Goal: Information Seeking & Learning: Learn about a topic

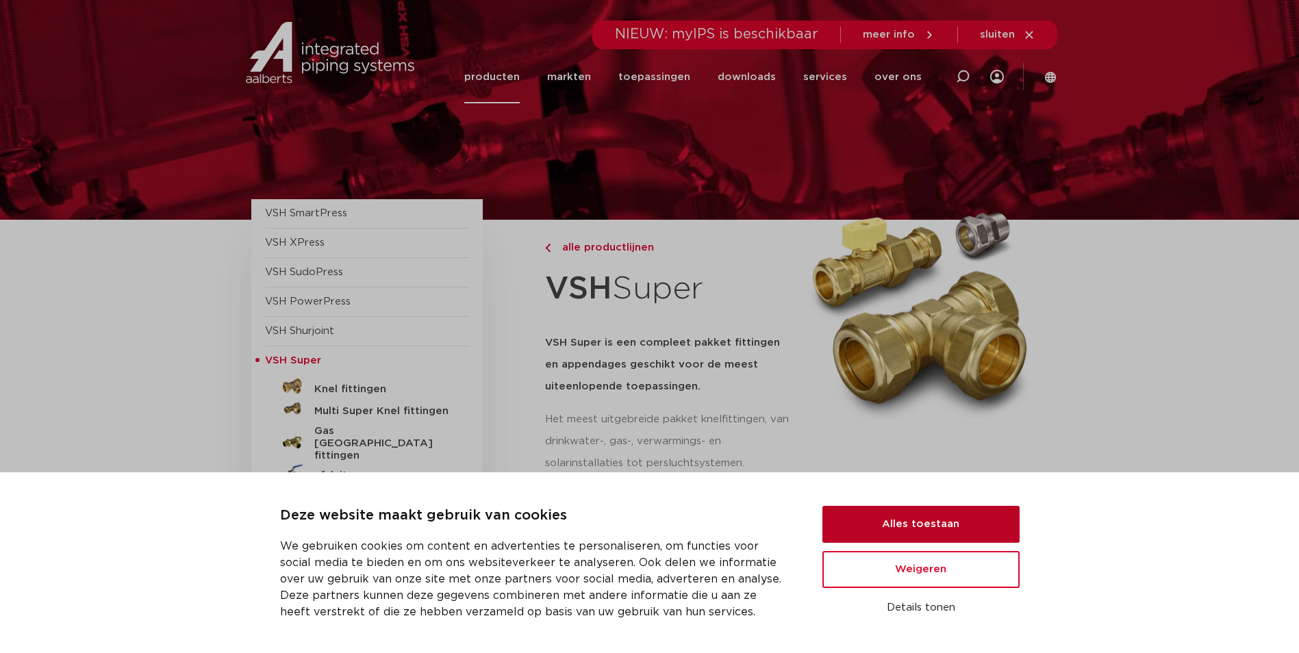
click at [947, 529] on button "Alles toestaan" at bounding box center [921, 524] width 197 height 37
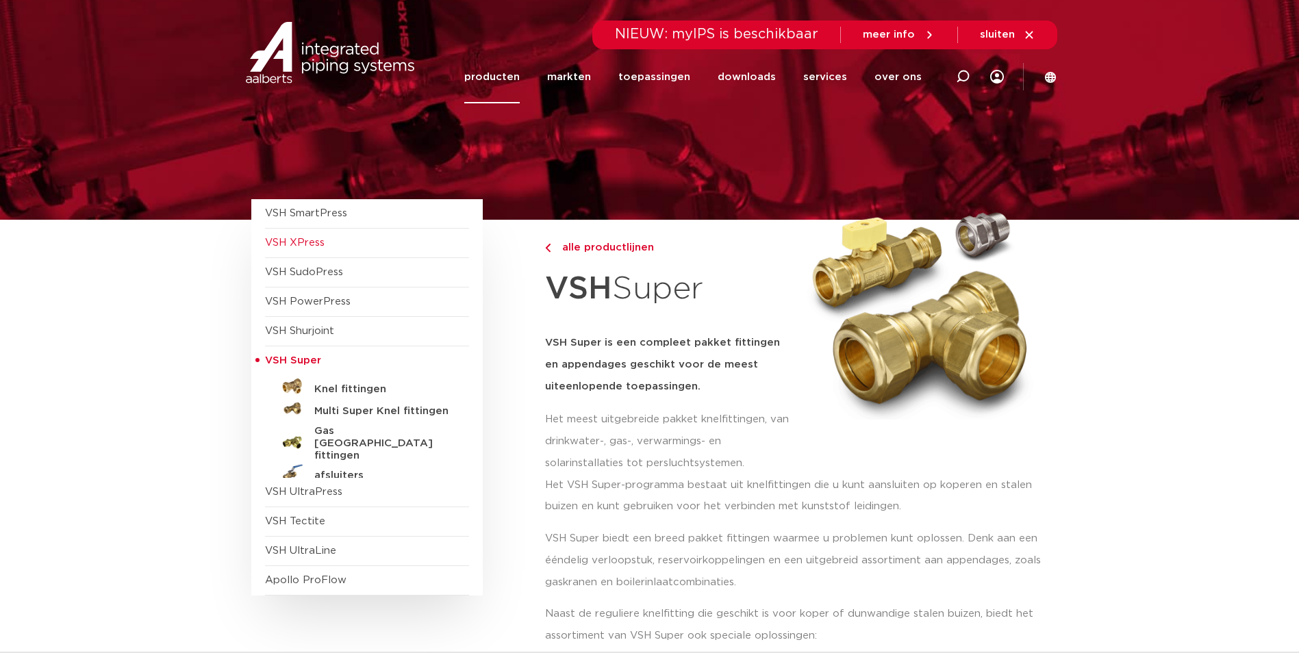
click at [300, 238] on span "VSH XPress" at bounding box center [295, 243] width 60 height 10
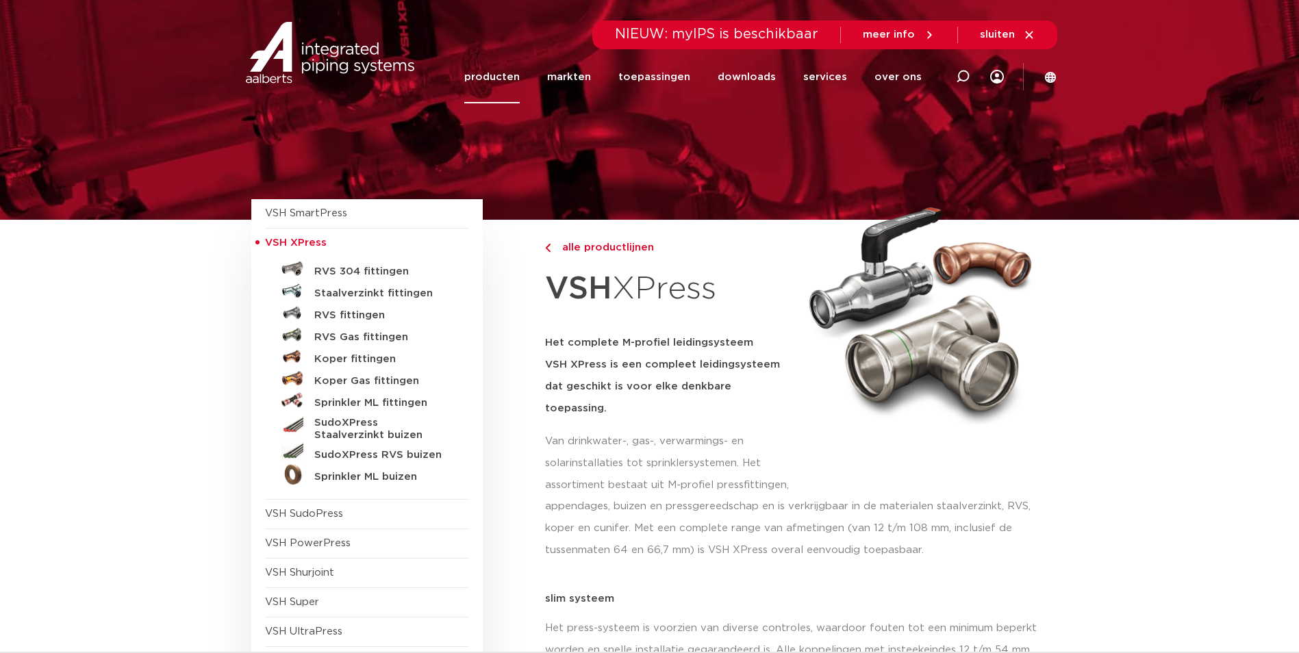
click at [1277, 116] on section at bounding box center [649, 110] width 1299 height 220
